Goal: Task Accomplishment & Management: Use online tool/utility

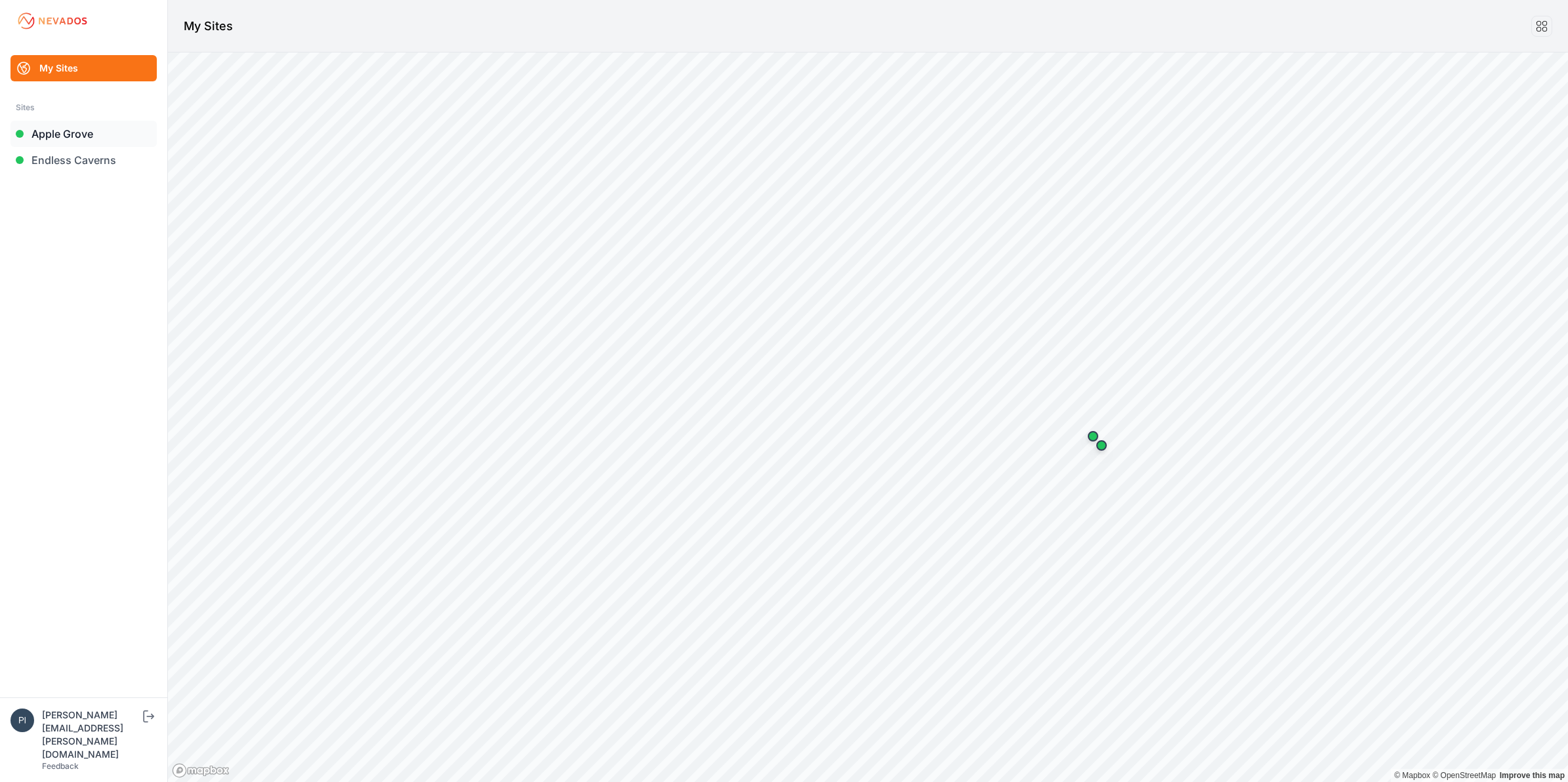
click at [85, 140] on link "Apple Grove" at bounding box center [83, 134] width 146 height 27
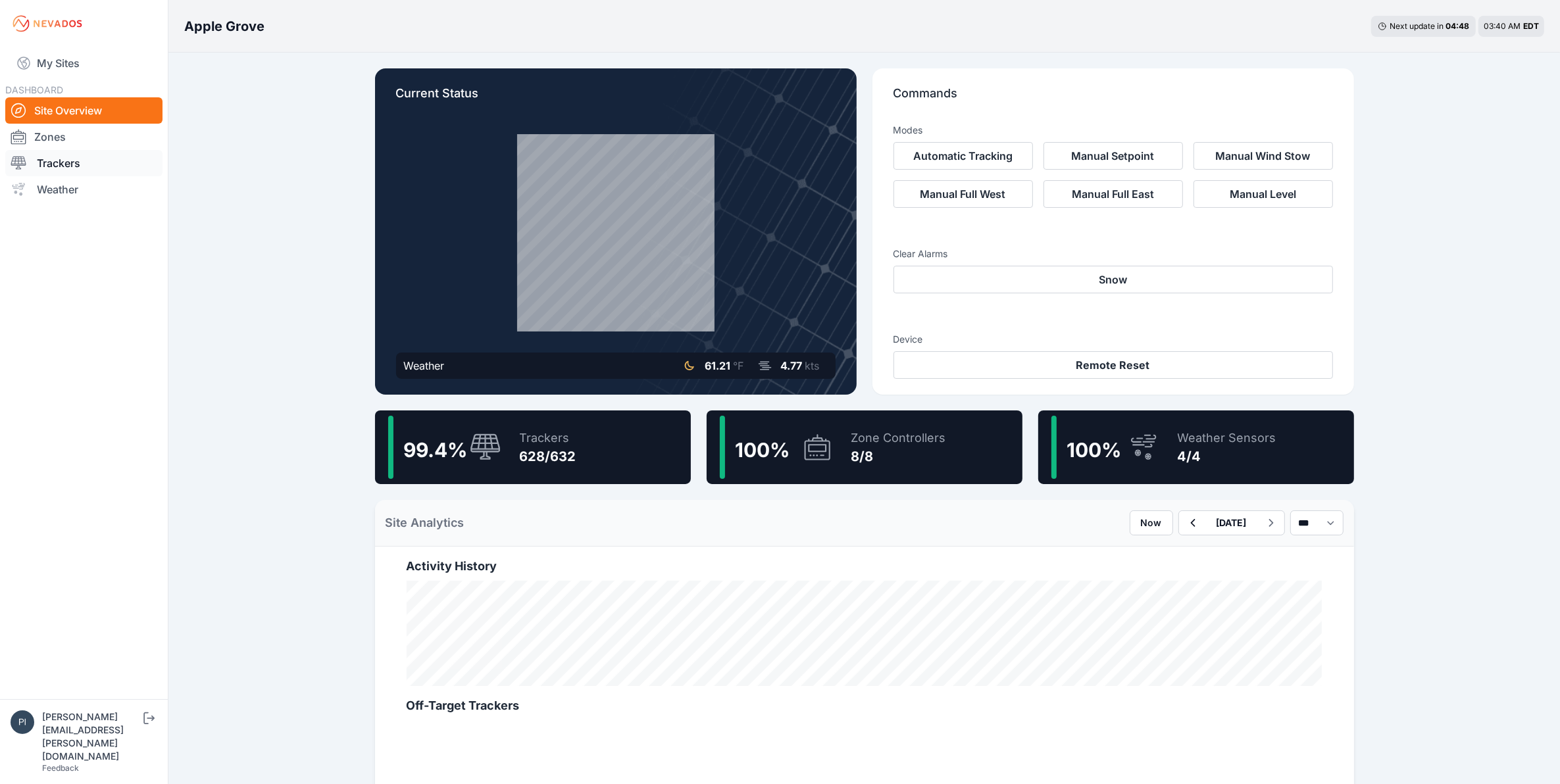
click at [92, 159] on link "Trackers" at bounding box center [84, 163] width 157 height 27
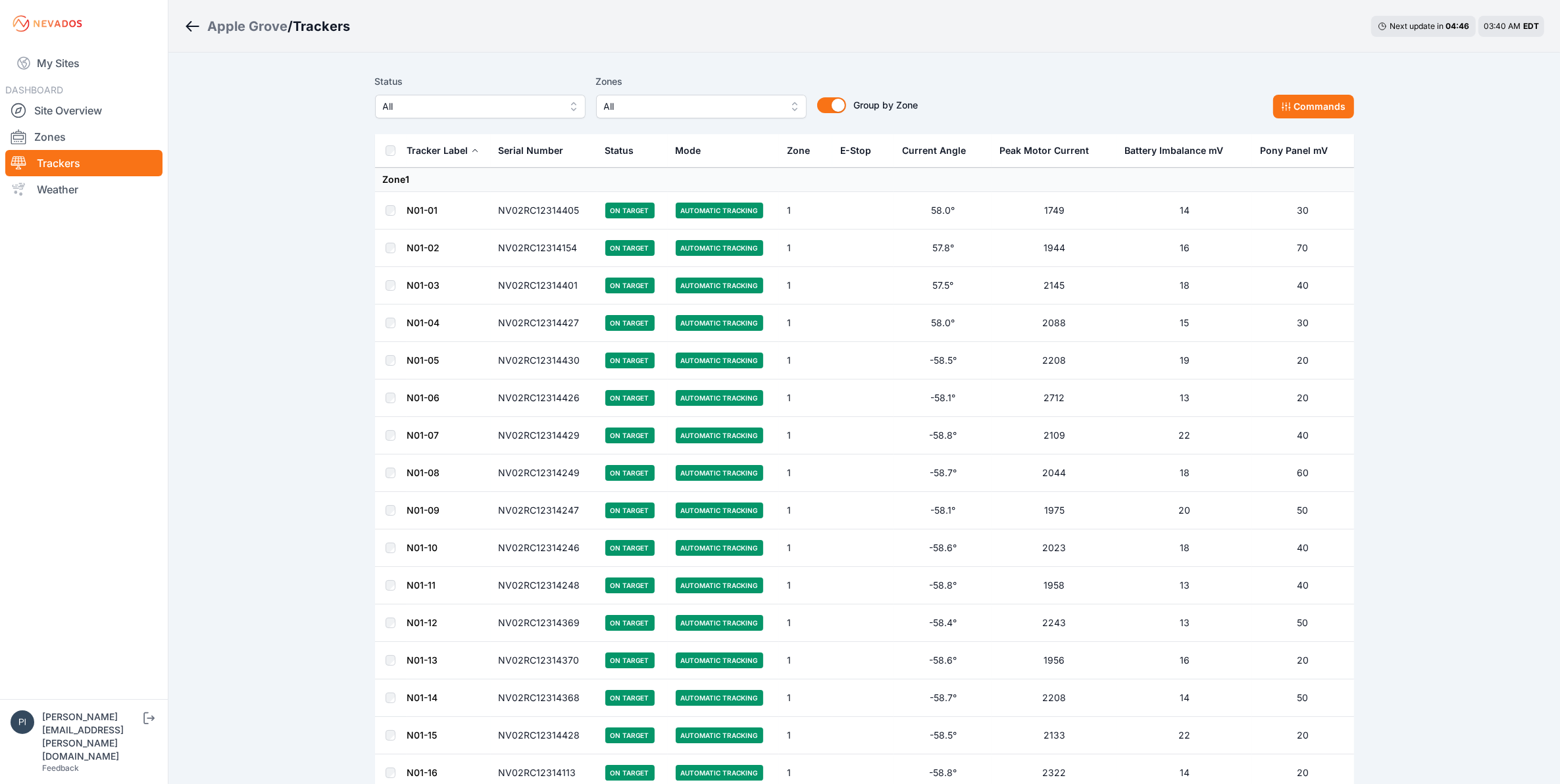
click at [507, 104] on span "All" at bounding box center [471, 107] width 177 height 16
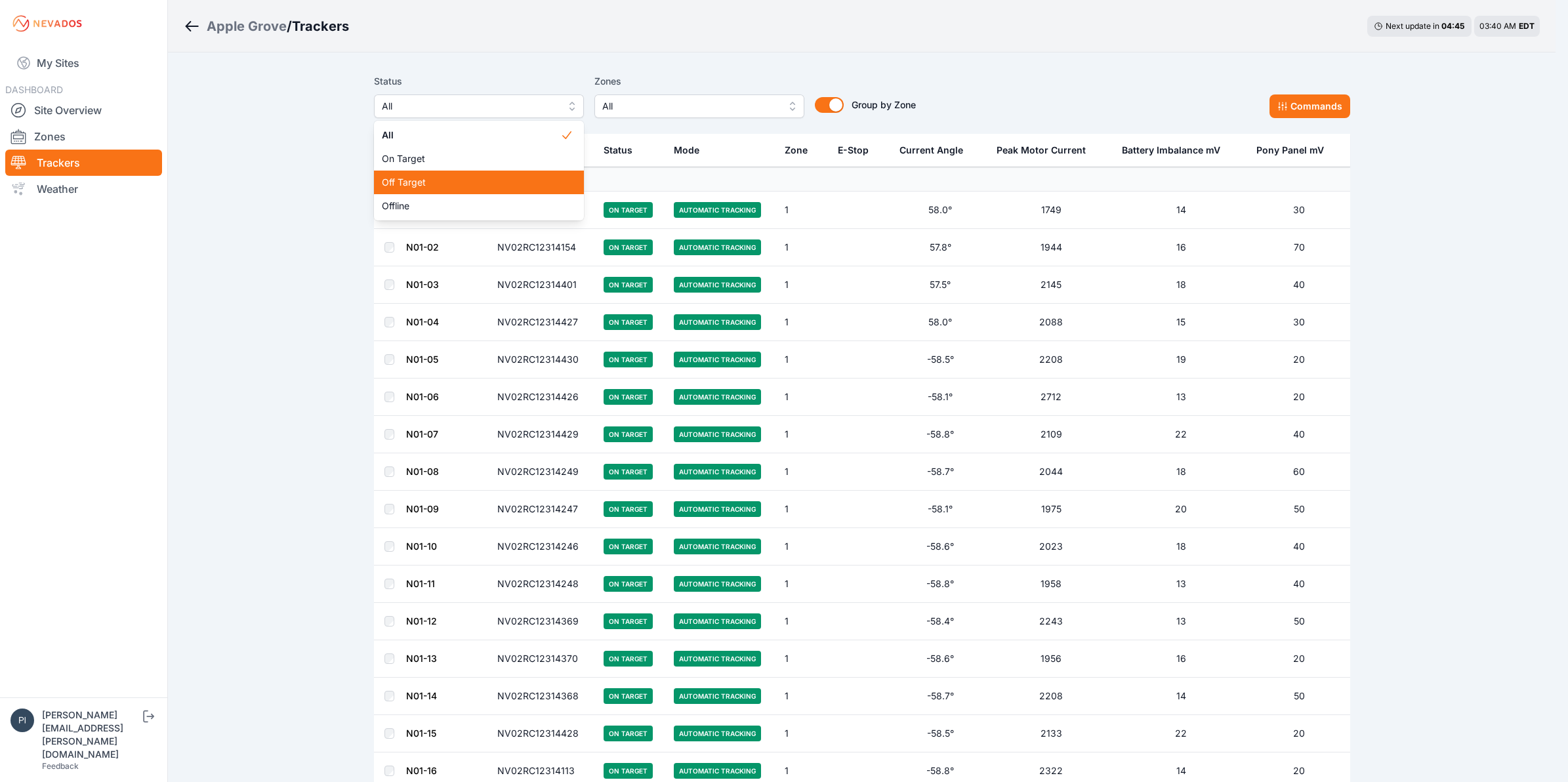
click at [495, 188] on span "Off Target" at bounding box center [470, 182] width 178 height 13
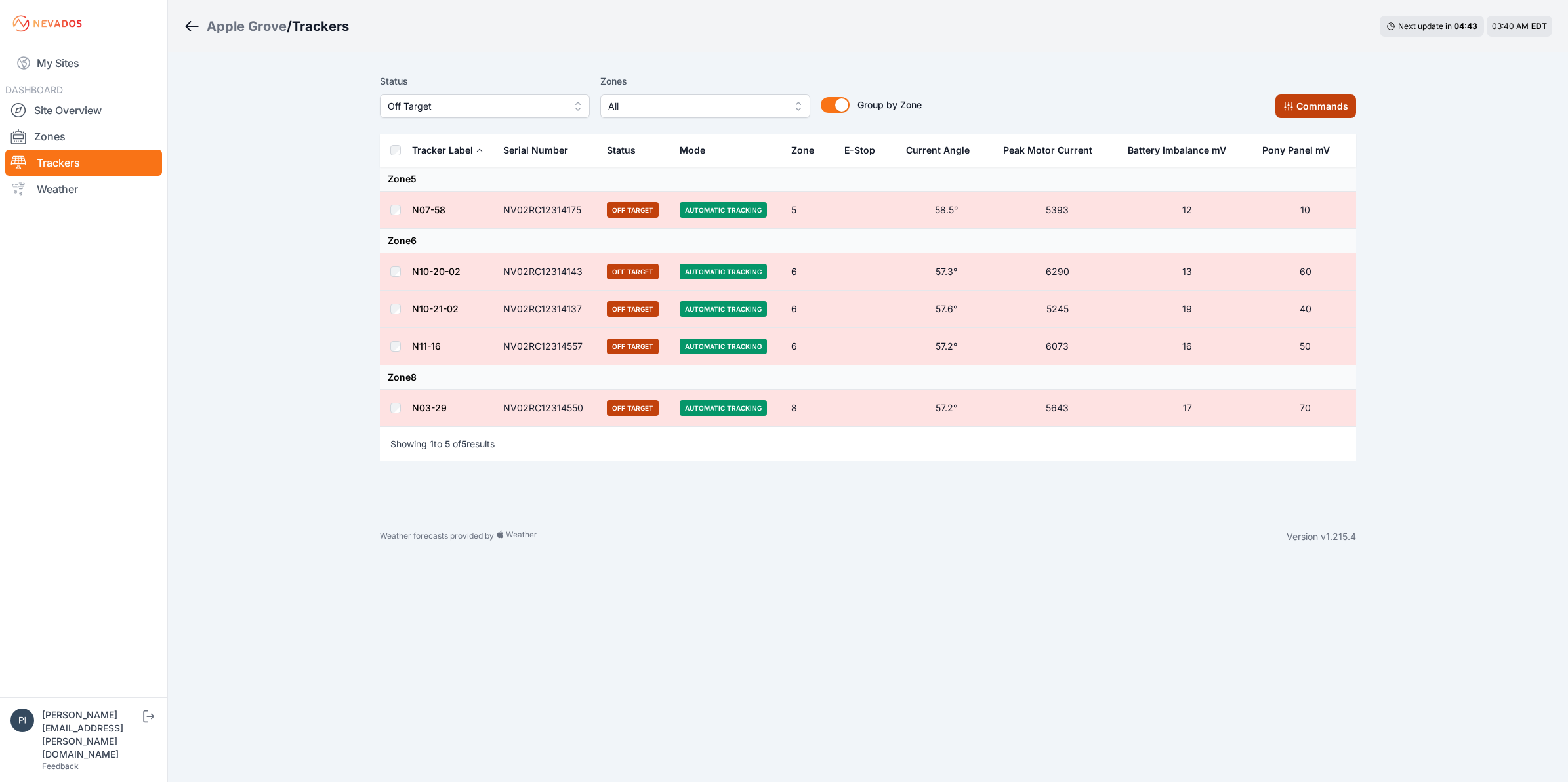
click at [1339, 105] on button "Commands" at bounding box center [1316, 106] width 81 height 24
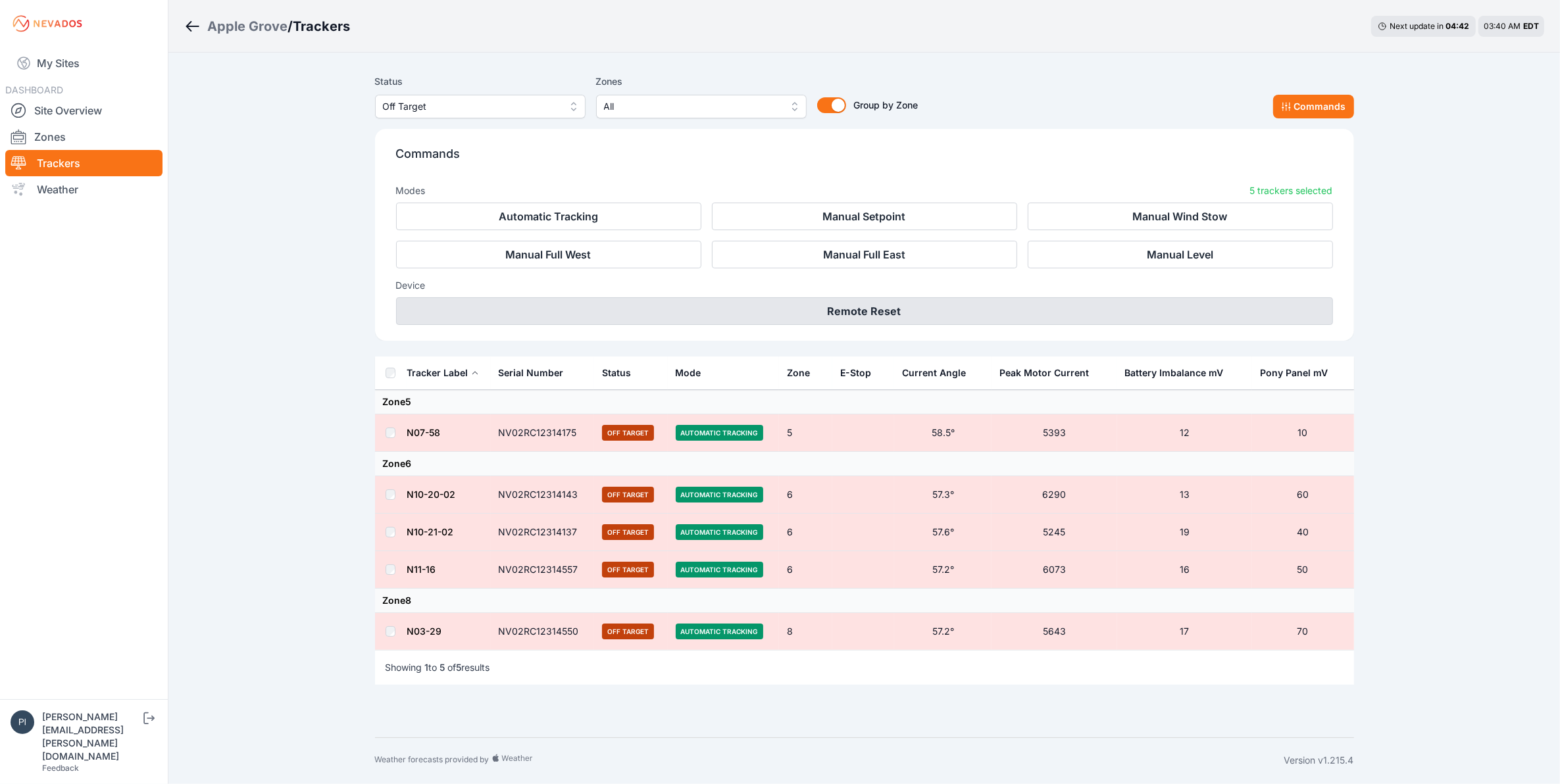
click at [893, 316] on button "Remote Reset" at bounding box center [864, 311] width 937 height 28
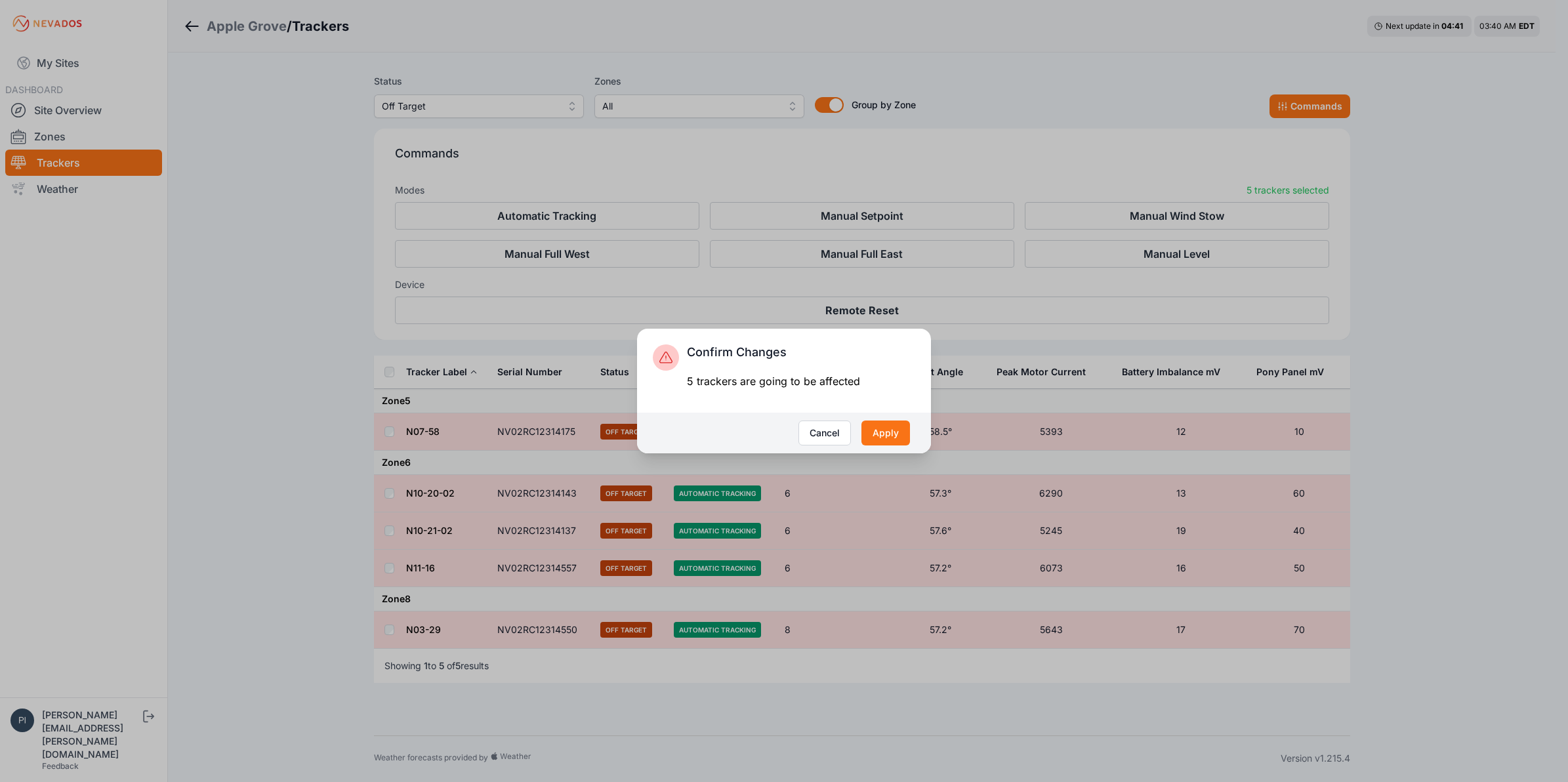
click at [917, 434] on div "Cancel Apply" at bounding box center [784, 433] width 294 height 41
click at [897, 434] on button "Apply" at bounding box center [886, 433] width 49 height 25
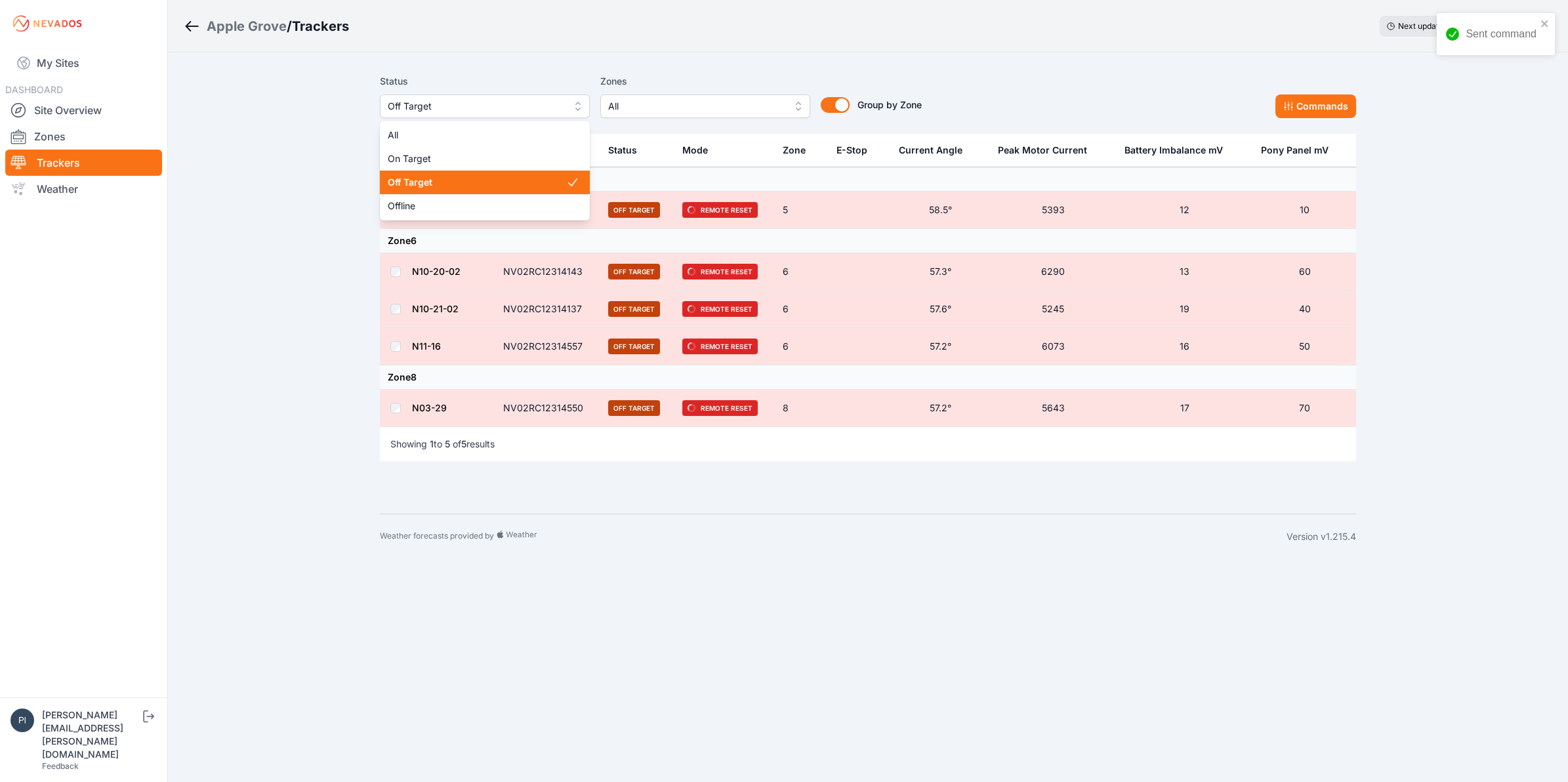
click at [470, 98] on span "Off Target" at bounding box center [476, 106] width 176 height 16
click at [462, 205] on span "Offline" at bounding box center [477, 205] width 178 height 13
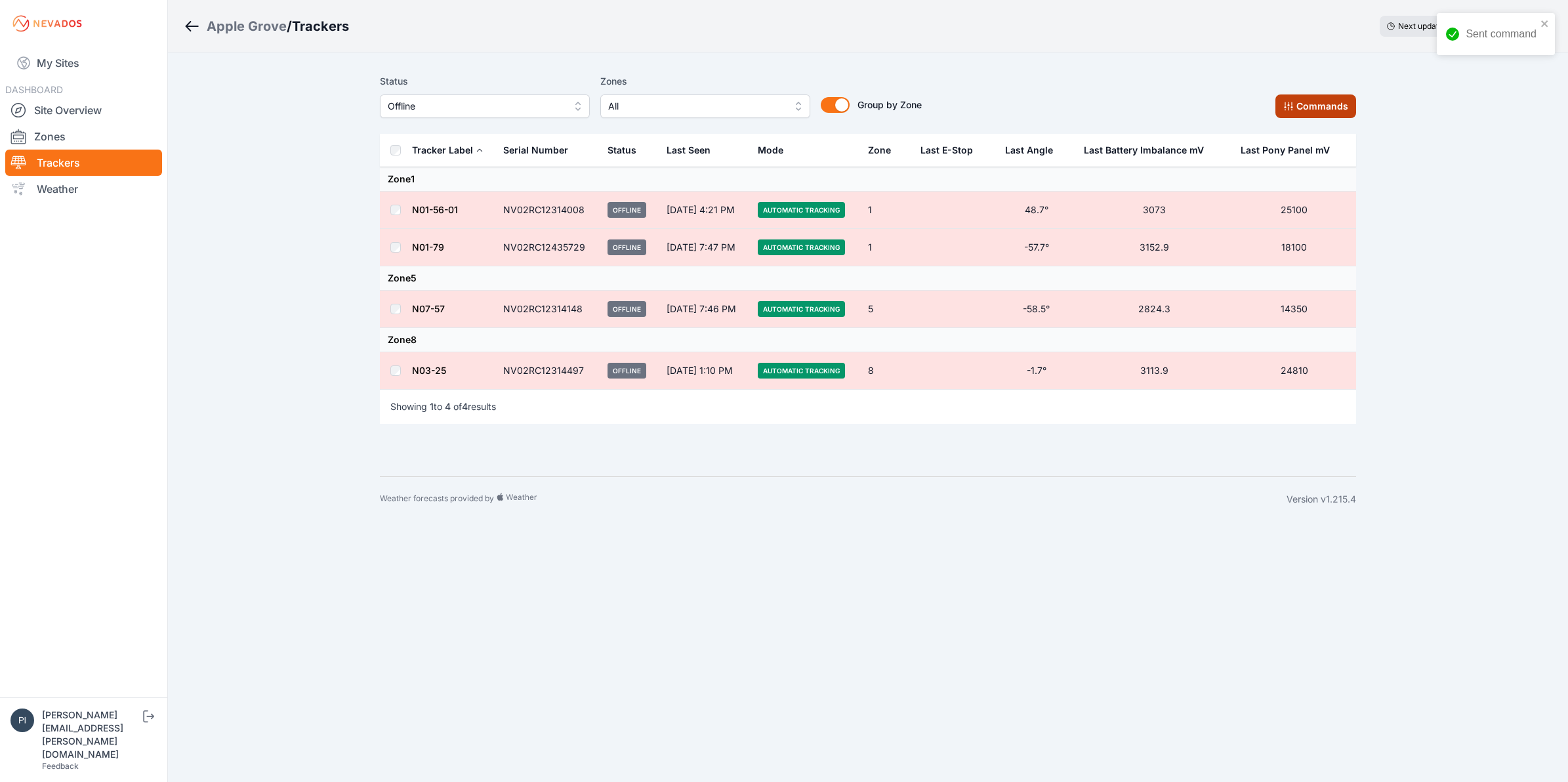
click at [1323, 112] on button "Commands" at bounding box center [1316, 106] width 81 height 24
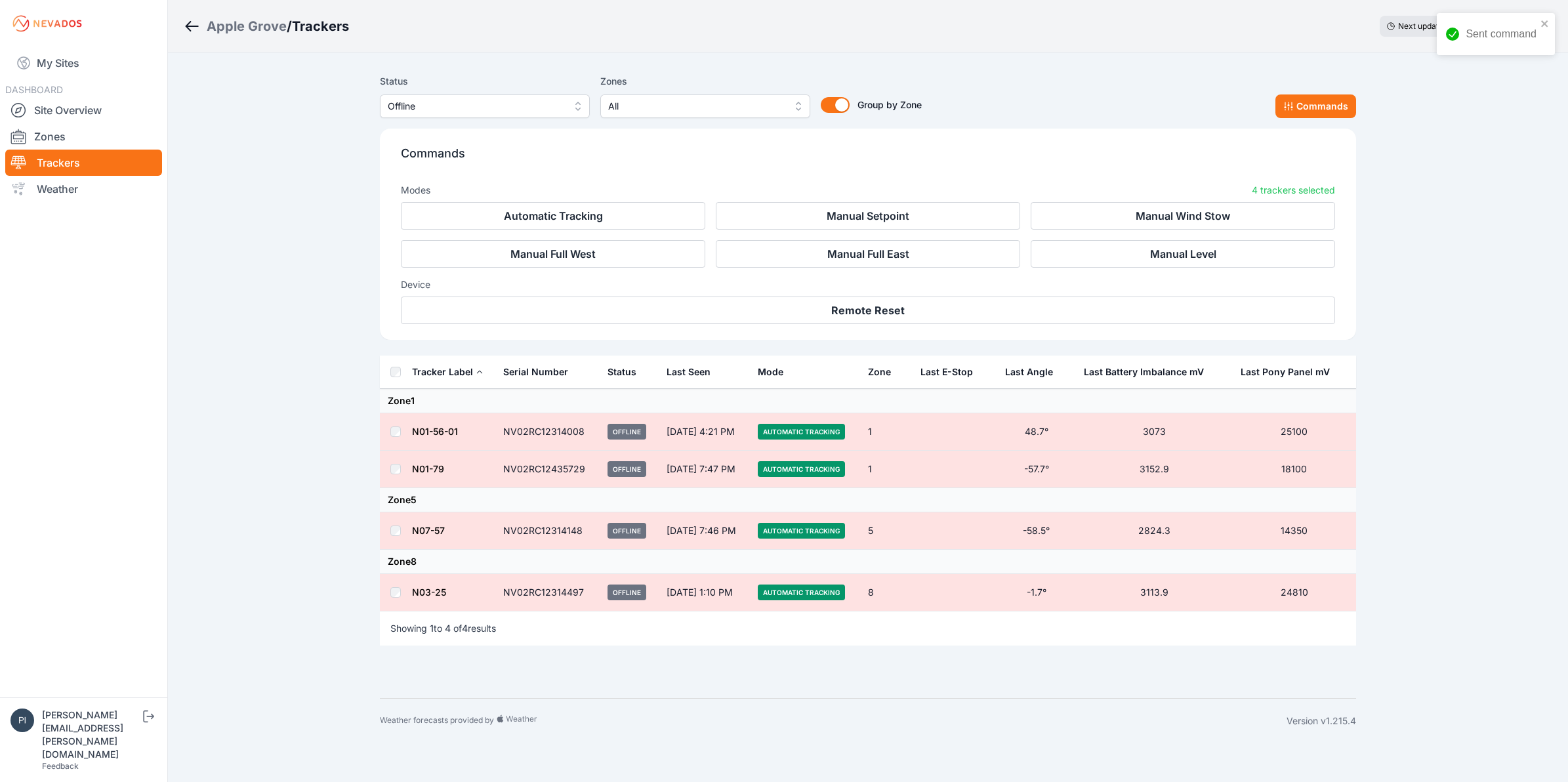
click at [949, 294] on div "Device Remote Reset" at bounding box center [868, 296] width 935 height 57
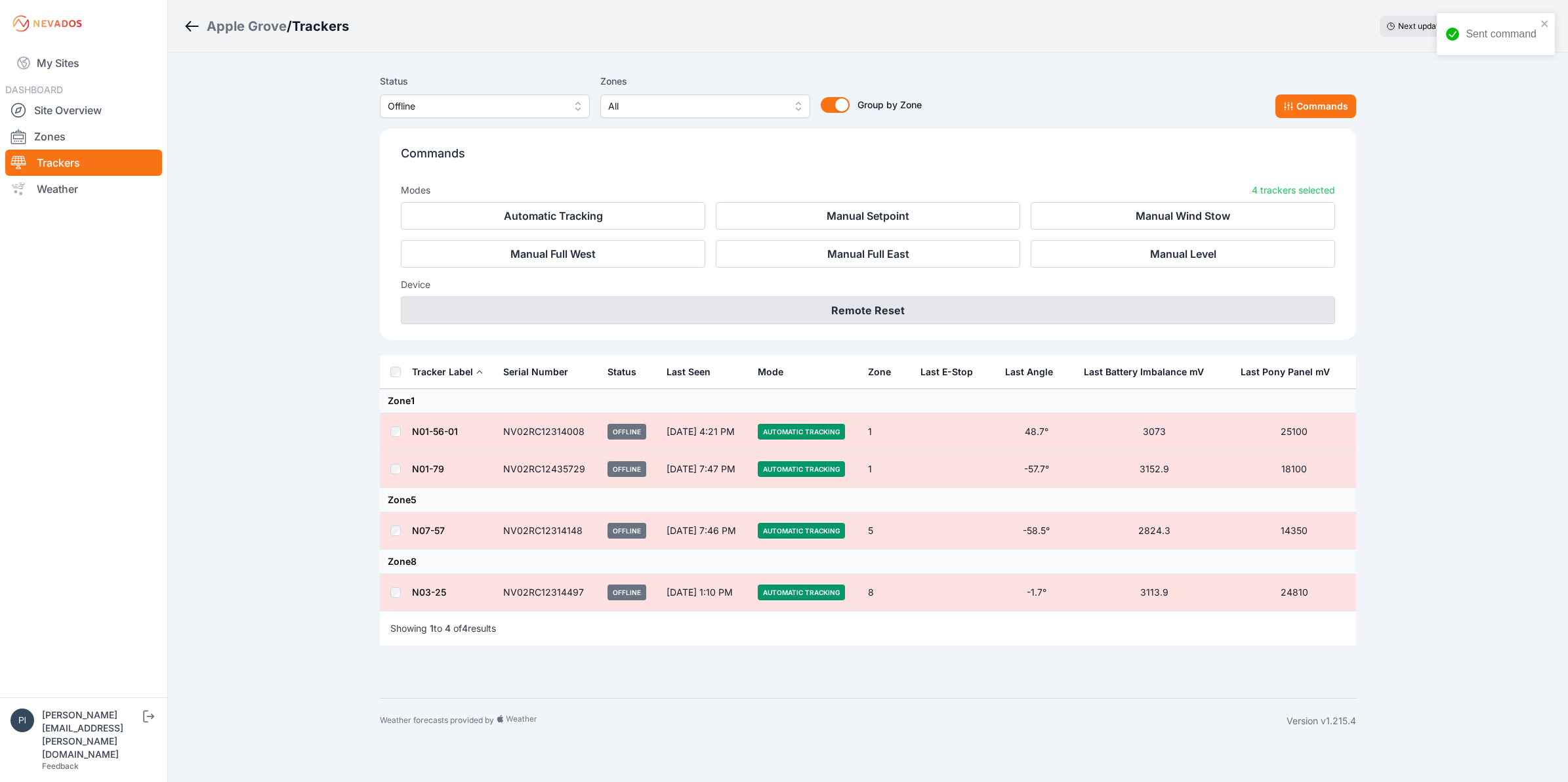
click at [945, 298] on button "Remote Reset" at bounding box center [868, 310] width 935 height 27
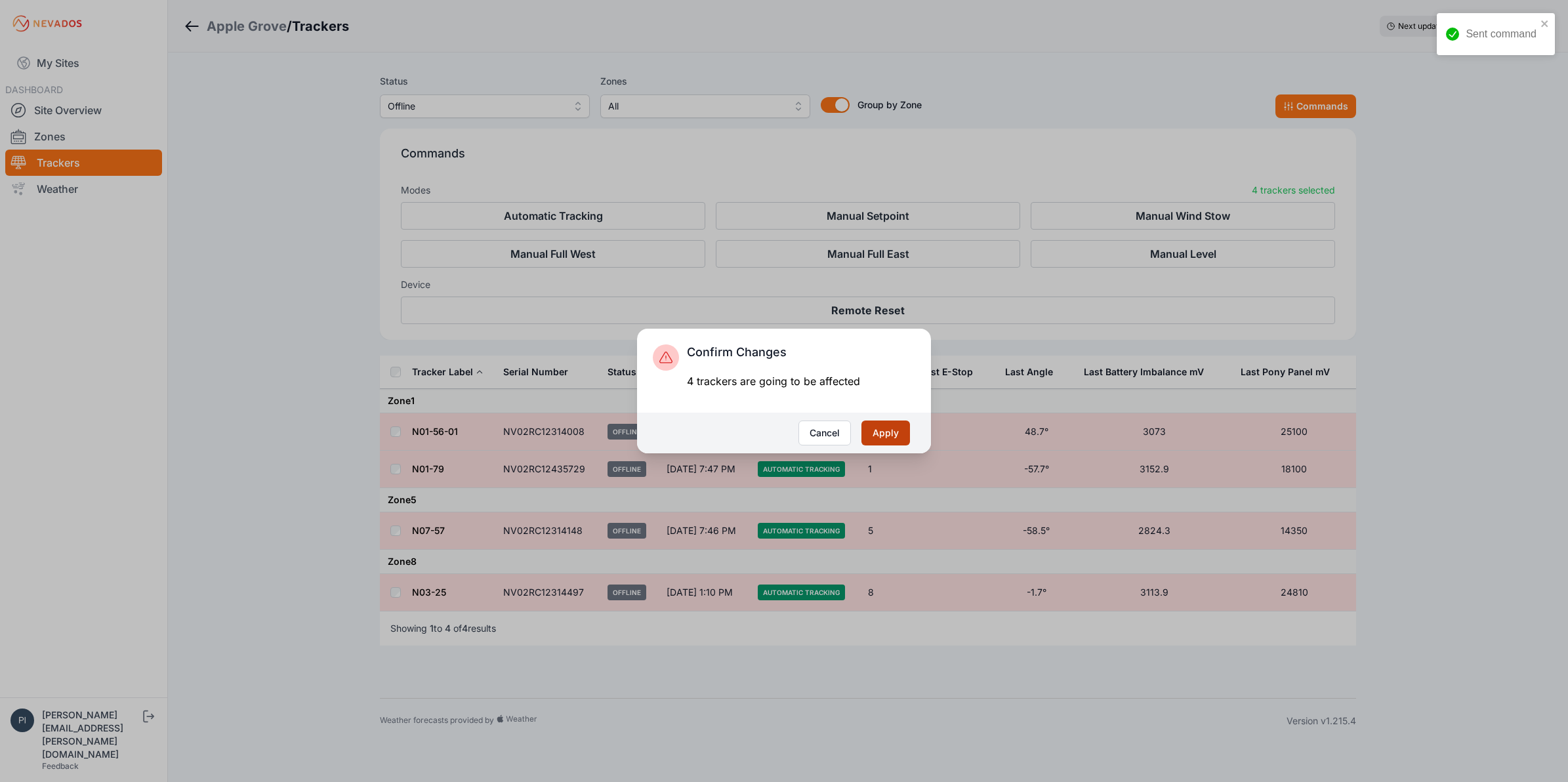
click at [896, 437] on button "Apply" at bounding box center [886, 433] width 49 height 25
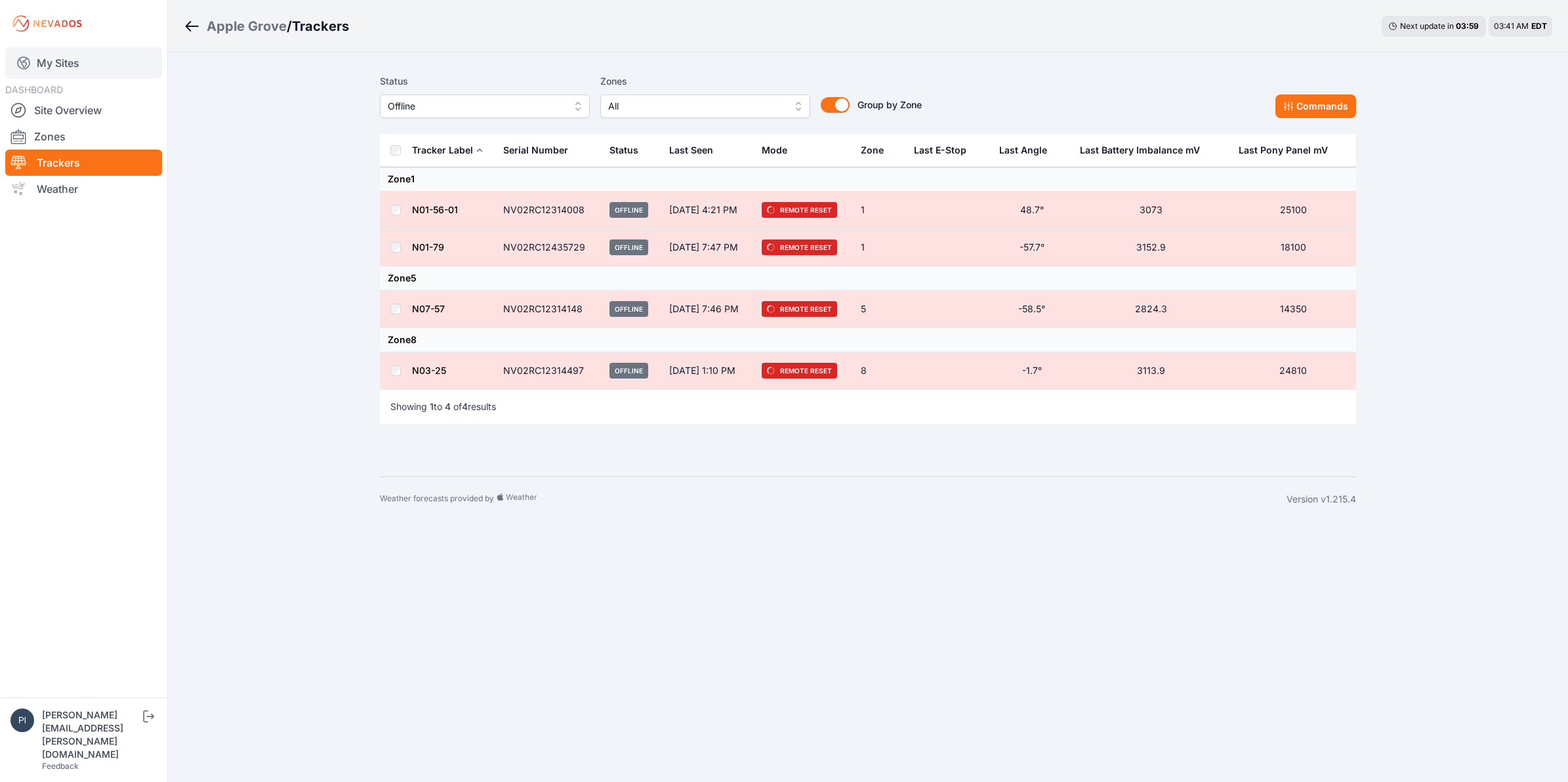
click at [63, 65] on link "My Sites" at bounding box center [83, 63] width 157 height 32
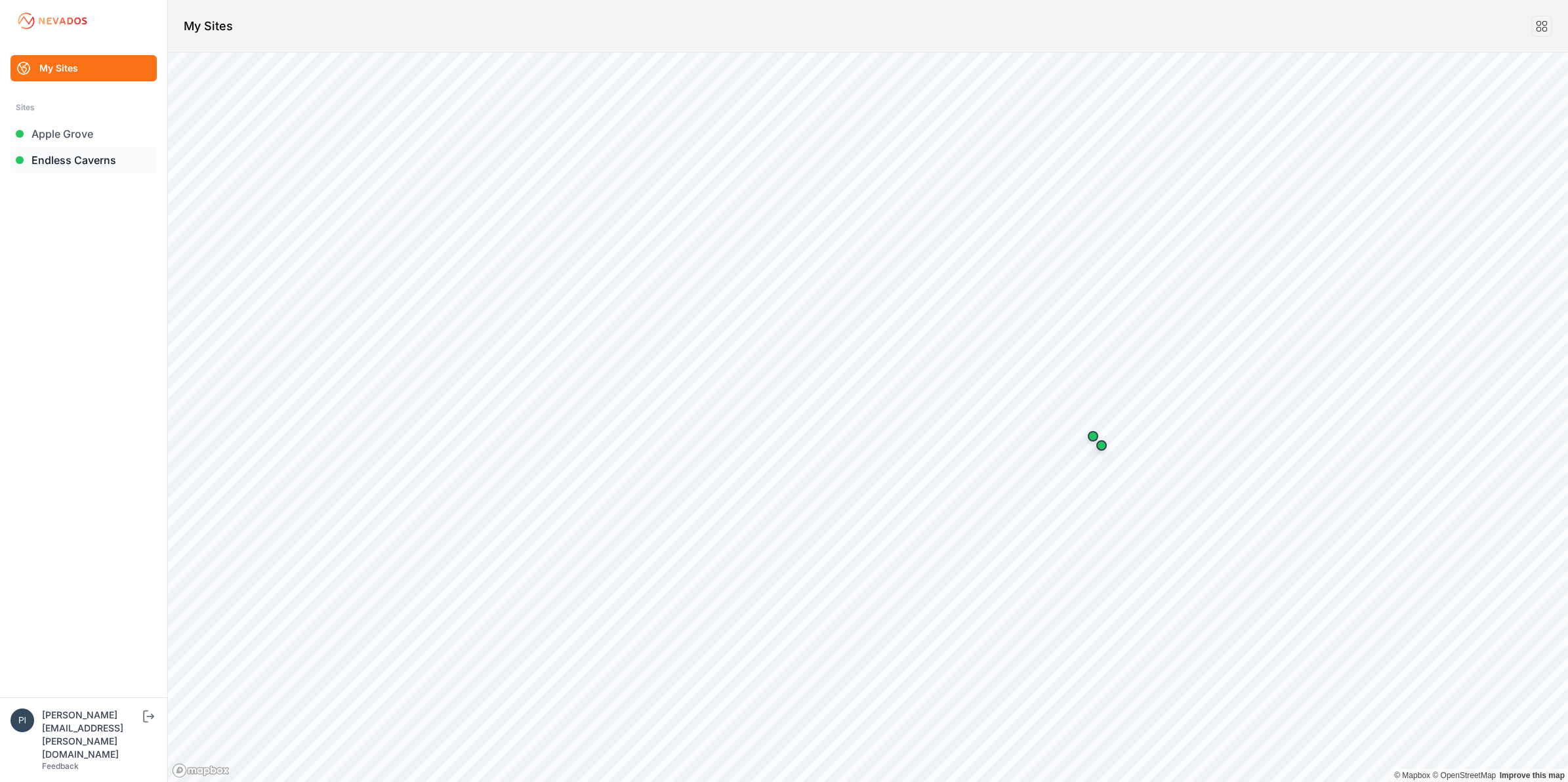
click at [60, 166] on link "Endless Caverns" at bounding box center [83, 160] width 146 height 27
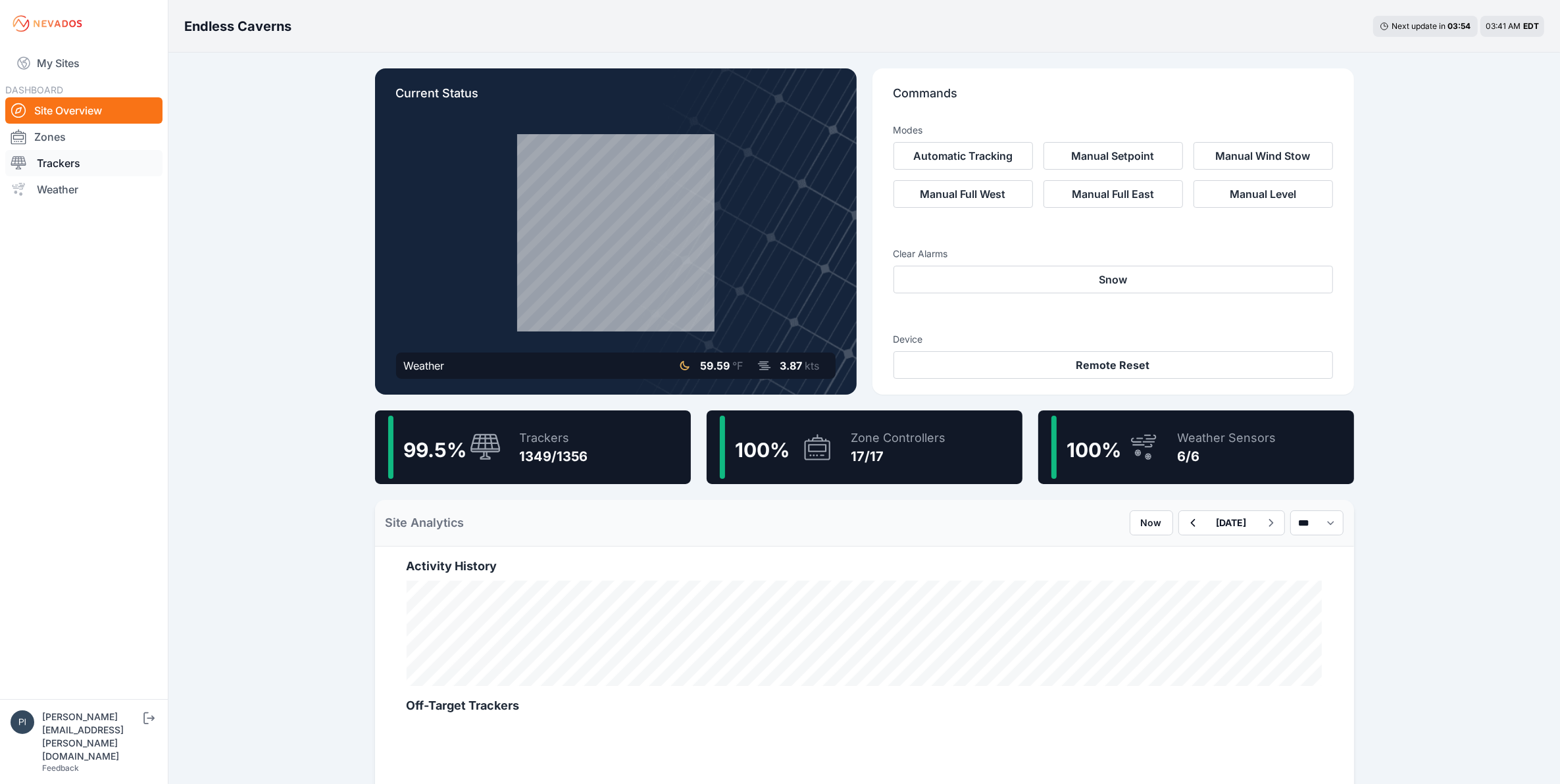
click at [70, 161] on link "Trackers" at bounding box center [84, 163] width 157 height 27
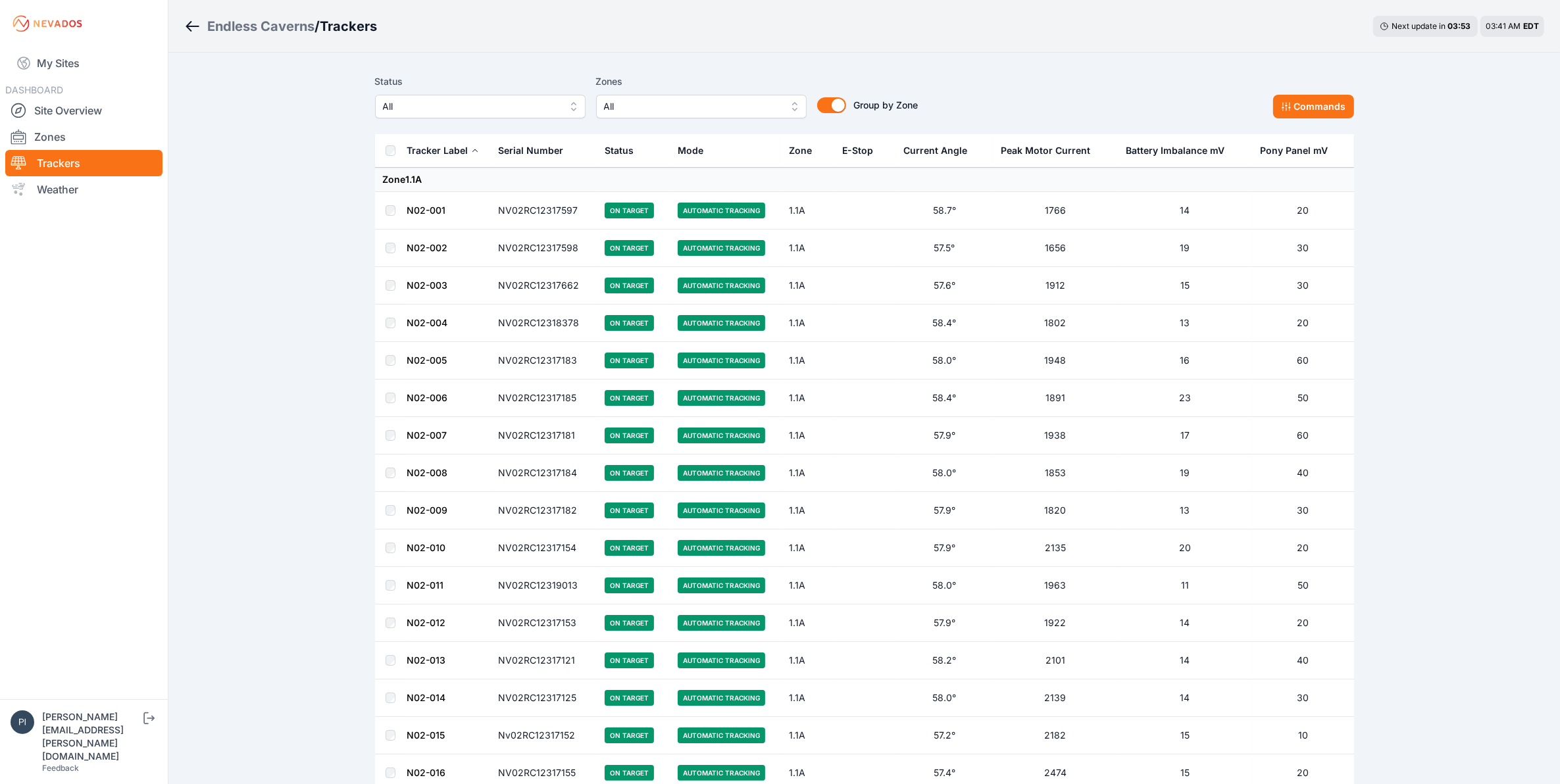
click at [501, 91] on div "Status All" at bounding box center [480, 96] width 211 height 44
click at [501, 110] on span "All" at bounding box center [477, 107] width 177 height 16
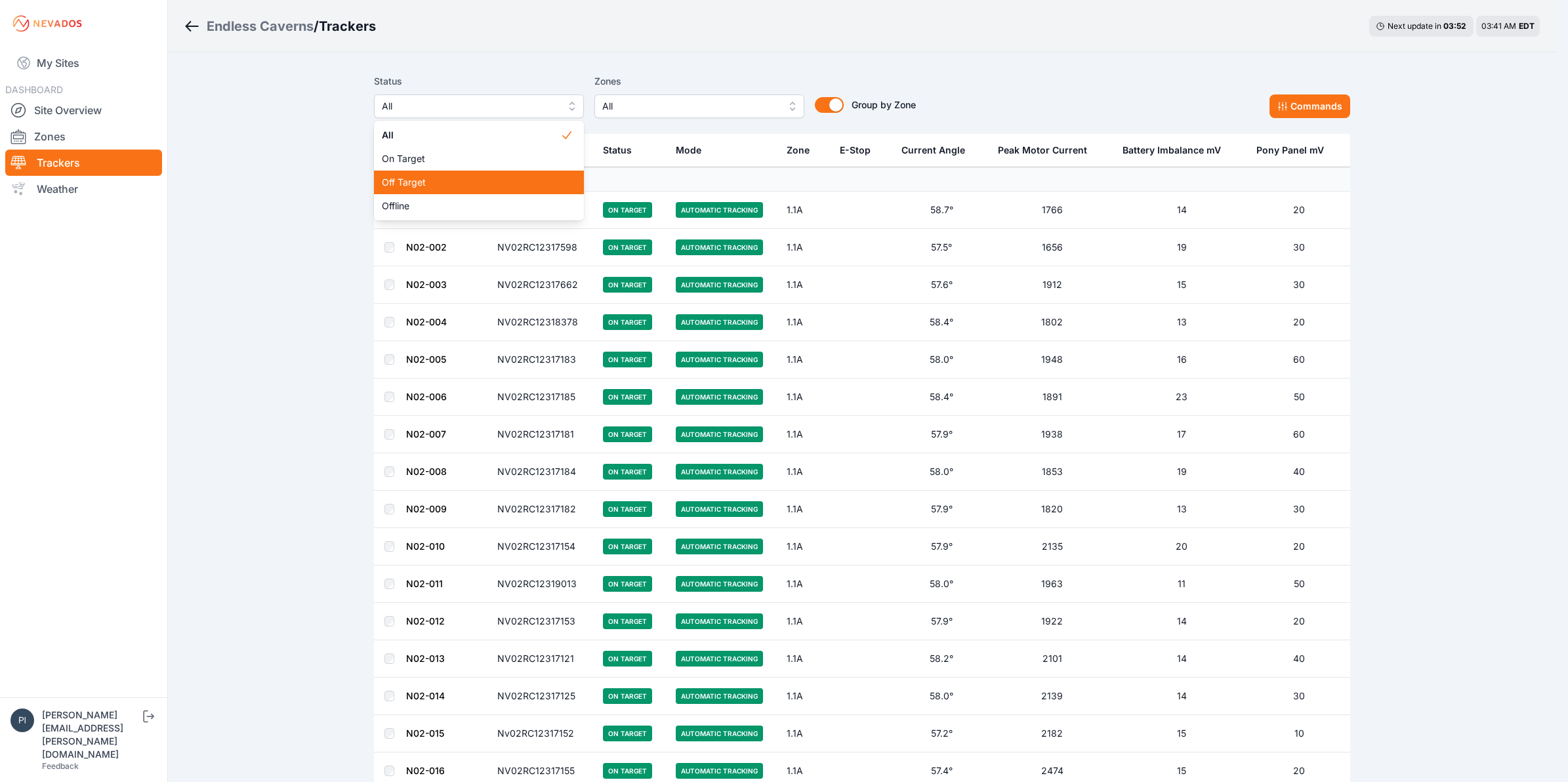
click at [490, 183] on span "Off Target" at bounding box center [470, 182] width 178 height 13
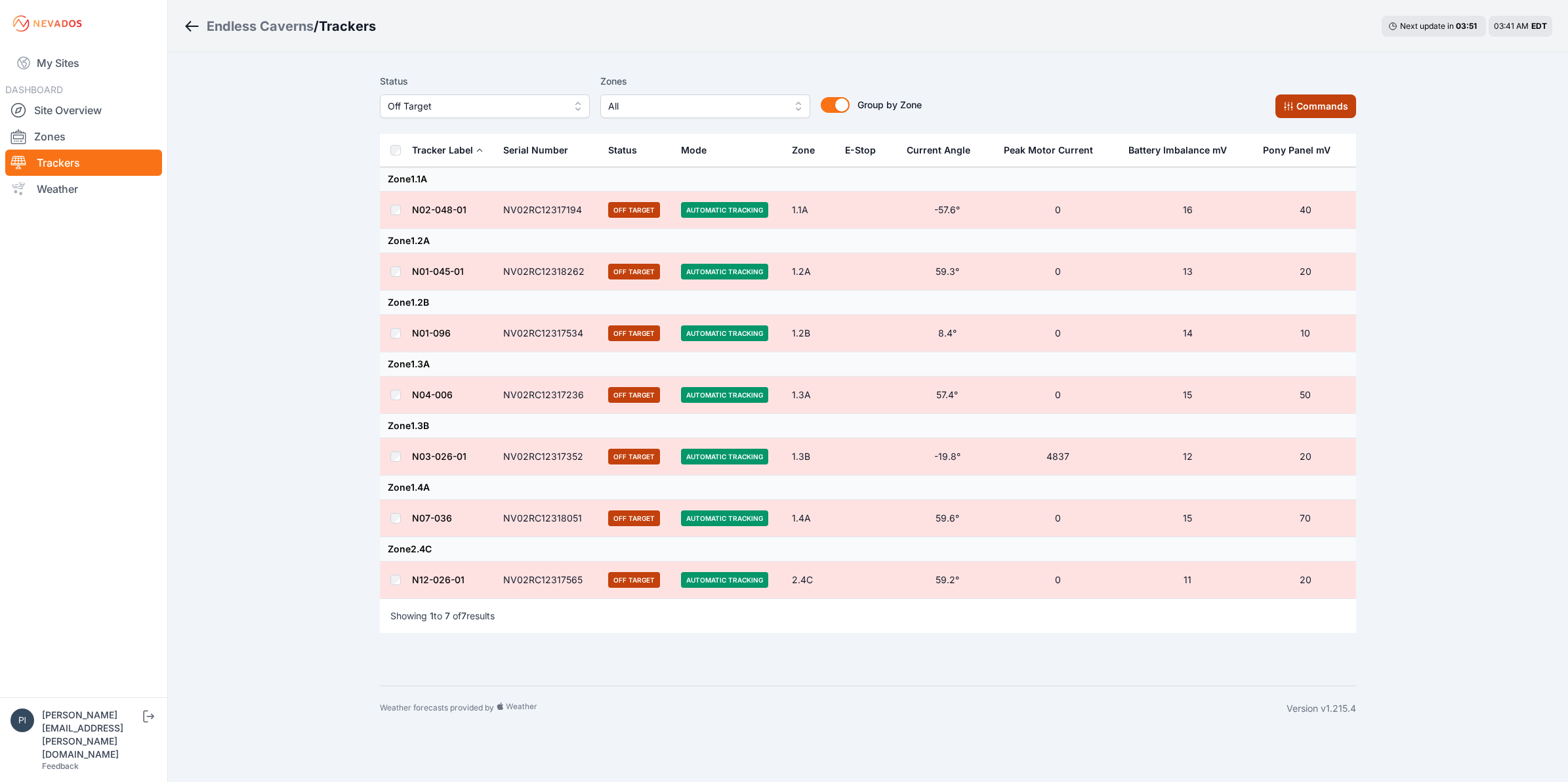
click at [1323, 112] on button "Commands" at bounding box center [1316, 106] width 81 height 24
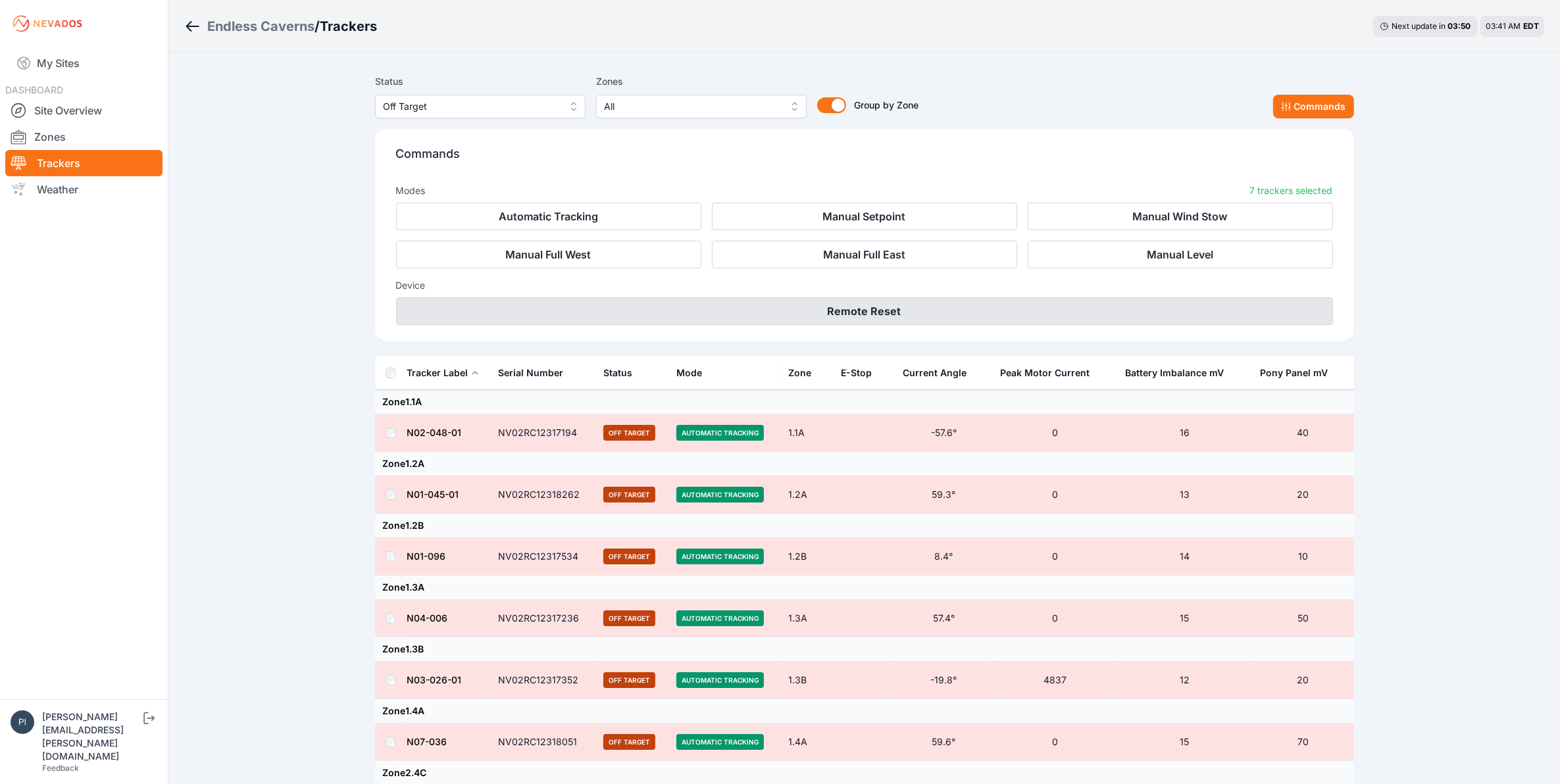
click at [838, 320] on button "Remote Reset" at bounding box center [864, 311] width 937 height 28
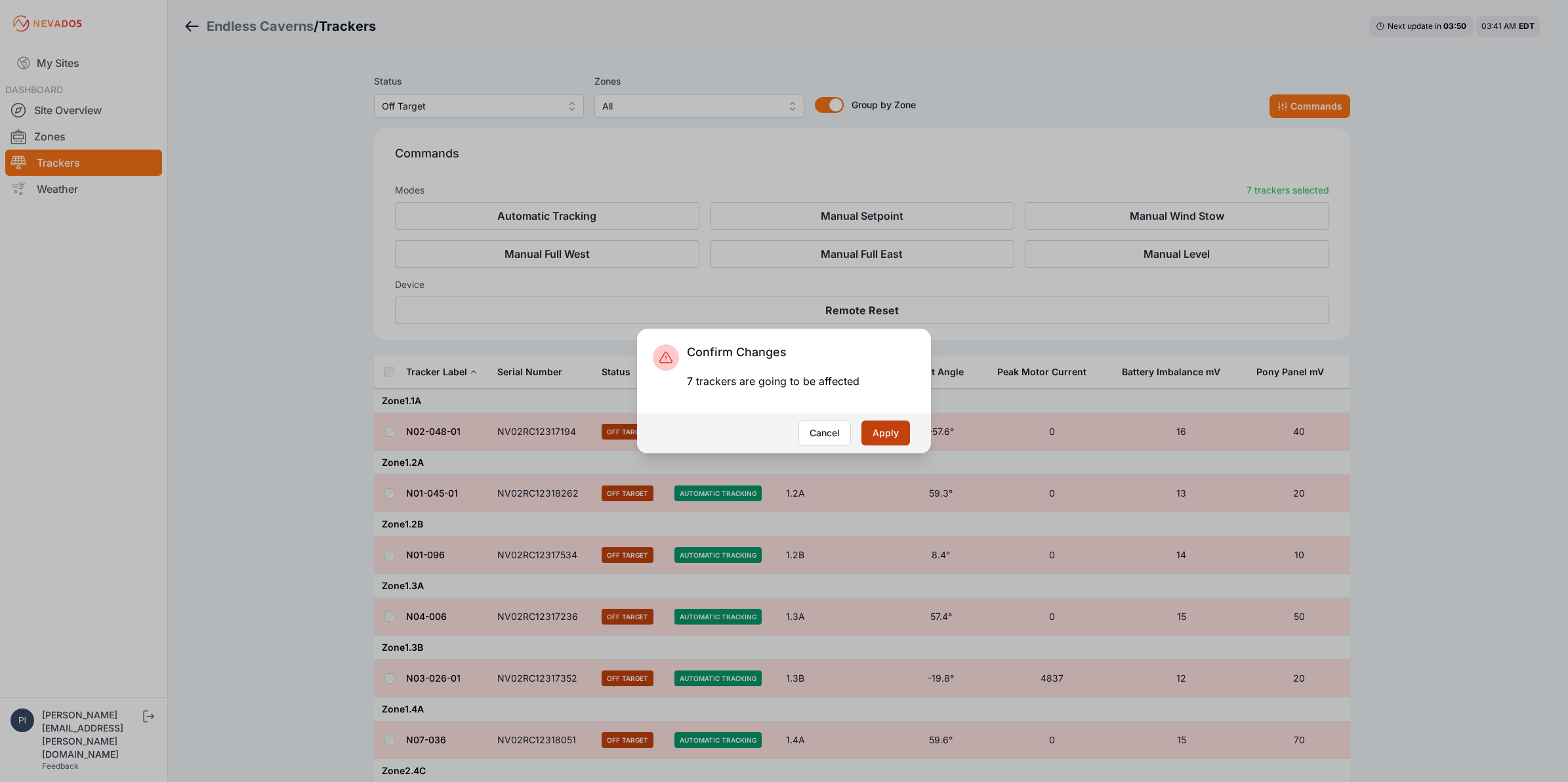
click at [863, 423] on button "Apply" at bounding box center [886, 433] width 49 height 25
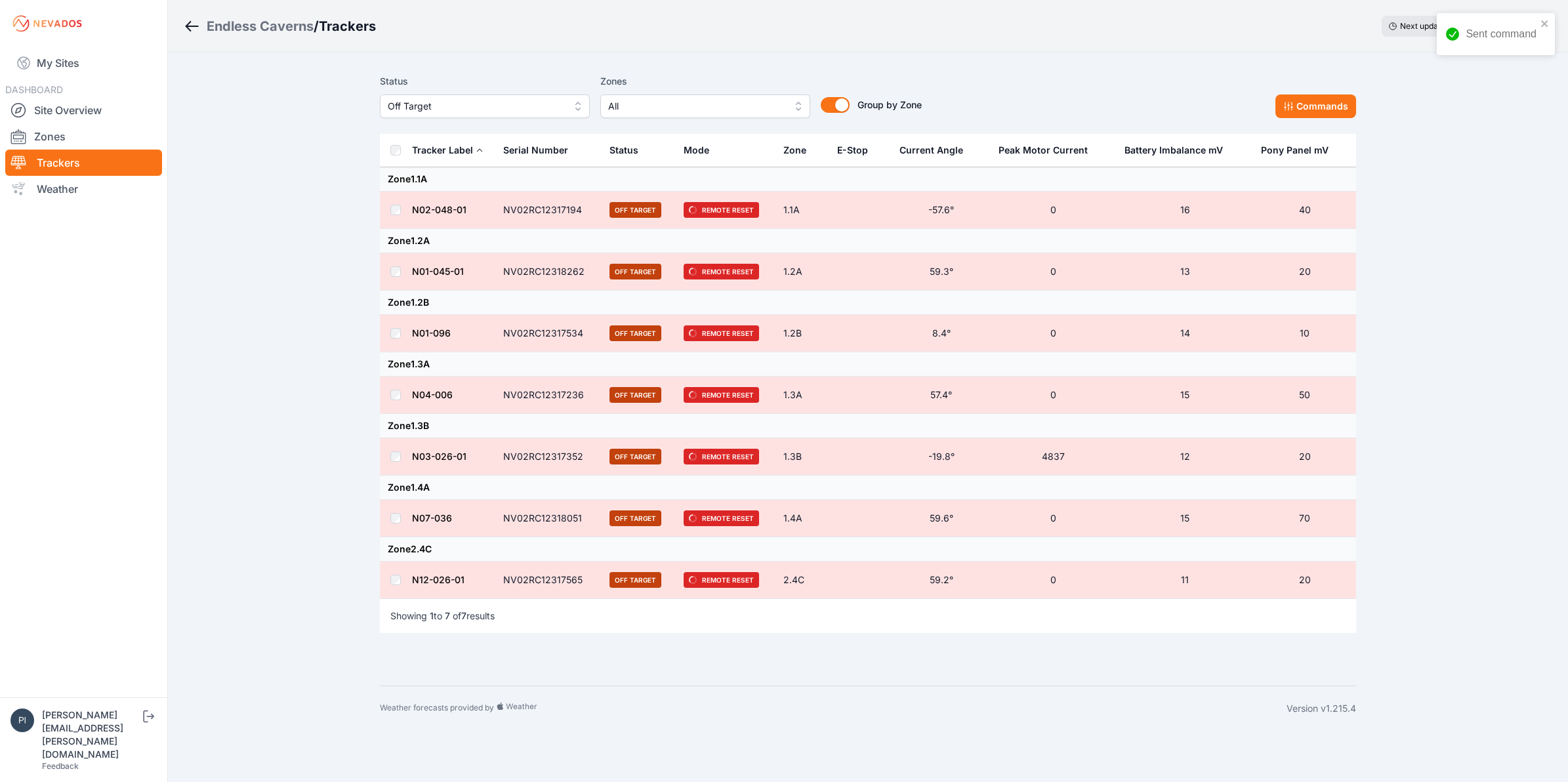
click at [487, 105] on span "Off Target" at bounding box center [476, 106] width 176 height 16
click at [457, 205] on span "Offline" at bounding box center [477, 205] width 178 height 13
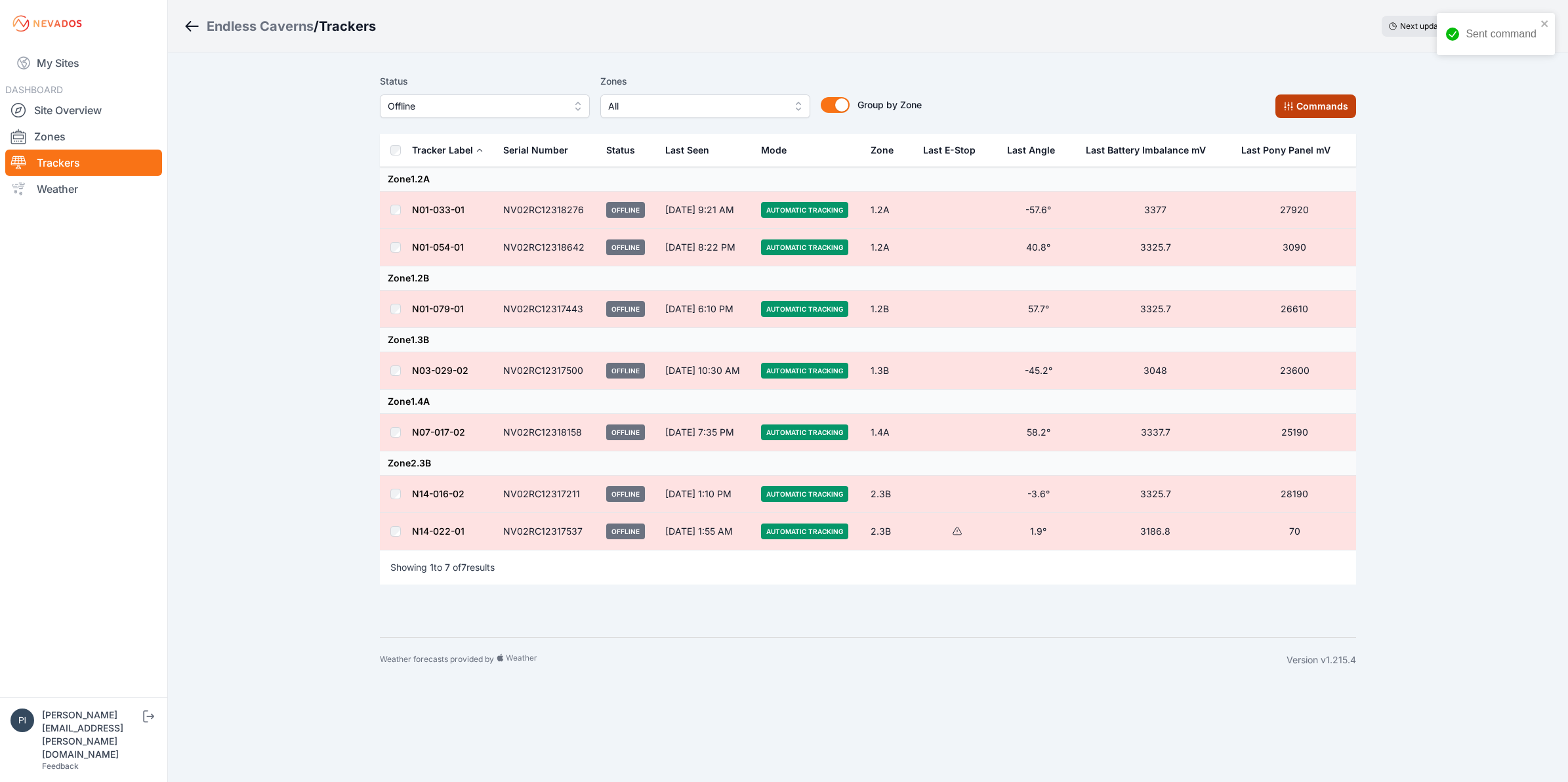
click at [1277, 116] on div "Commands" at bounding box center [1316, 106] width 81 height 24
click at [1285, 110] on icon at bounding box center [1289, 106] width 11 height 11
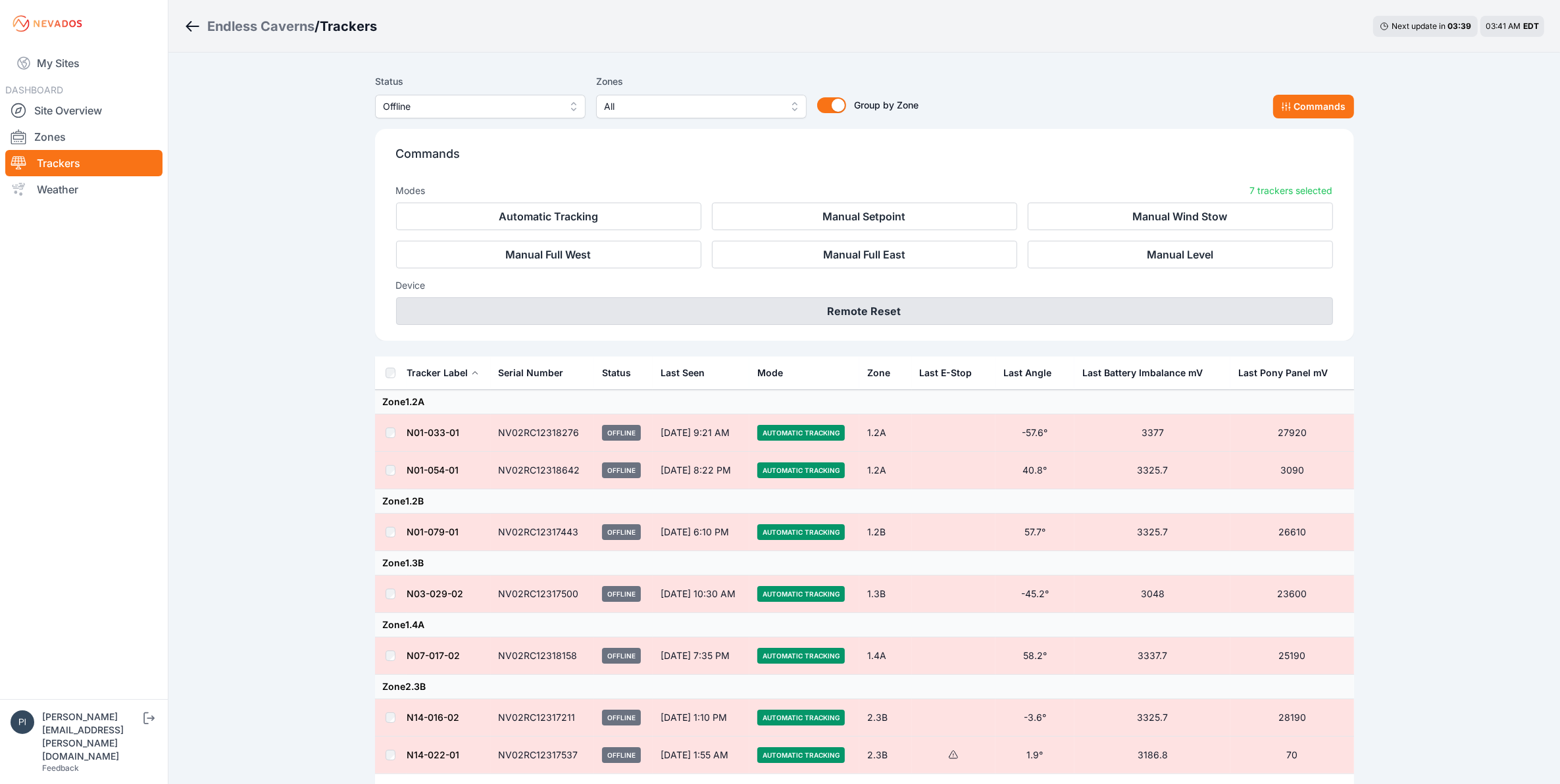
click at [900, 317] on button "Remote Reset" at bounding box center [864, 311] width 937 height 28
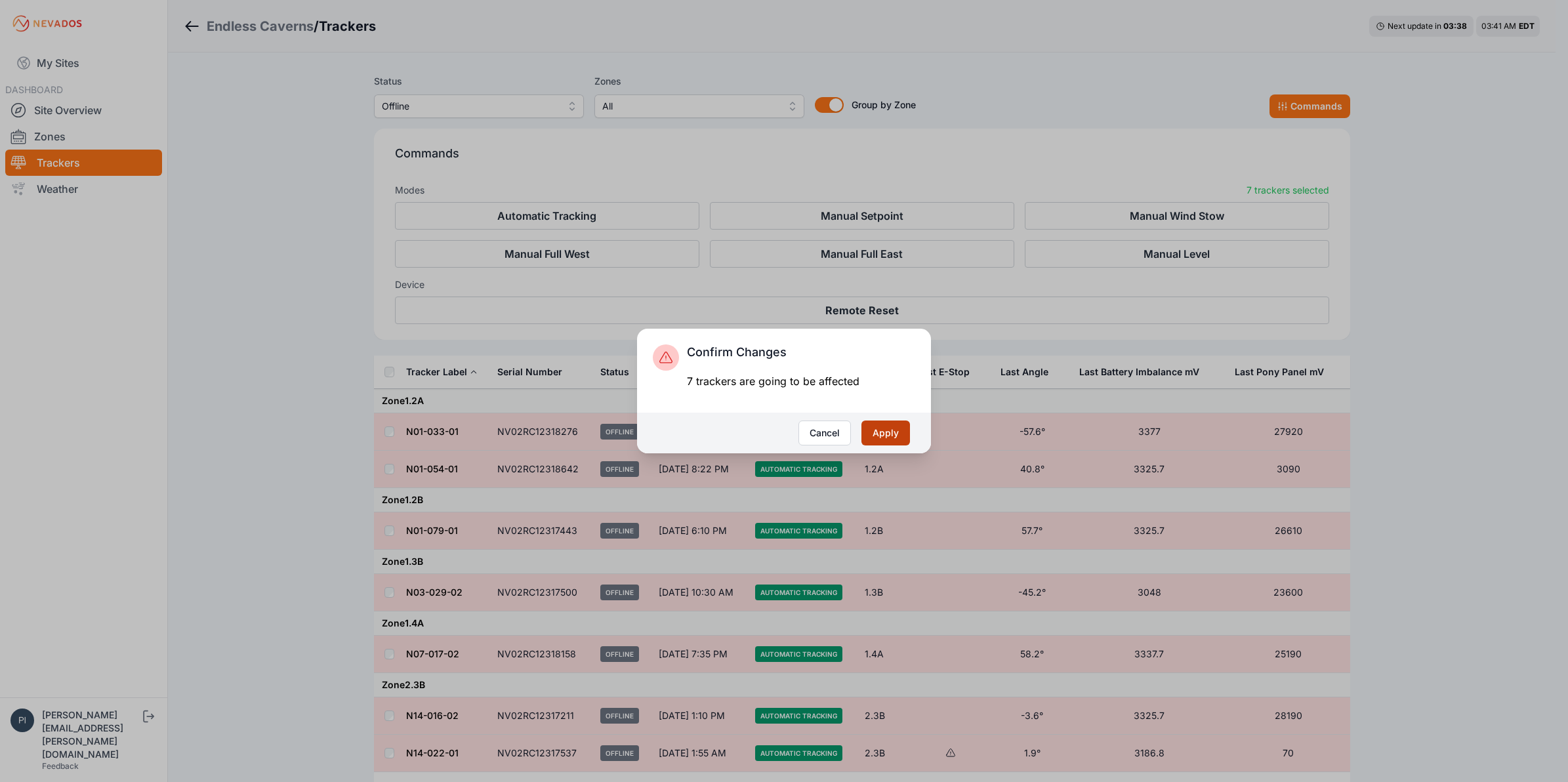
click at [881, 431] on button "Apply" at bounding box center [886, 433] width 49 height 25
